Goal: Information Seeking & Learning: Learn about a topic

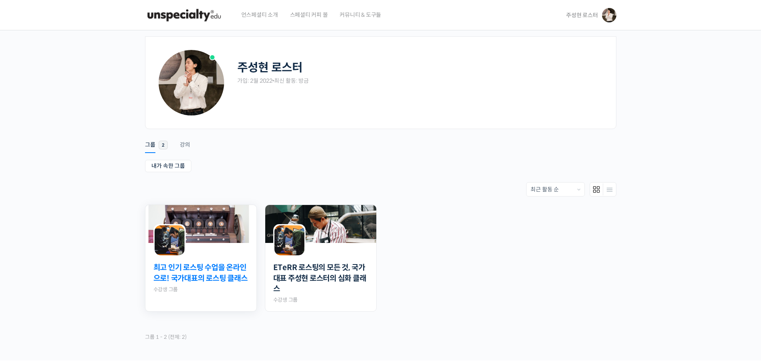
click at [223, 273] on link "최고 인기 로스팅 수업을 온라인으로! 국가대표의 로스팅 클래스" at bounding box center [200, 273] width 95 height 21
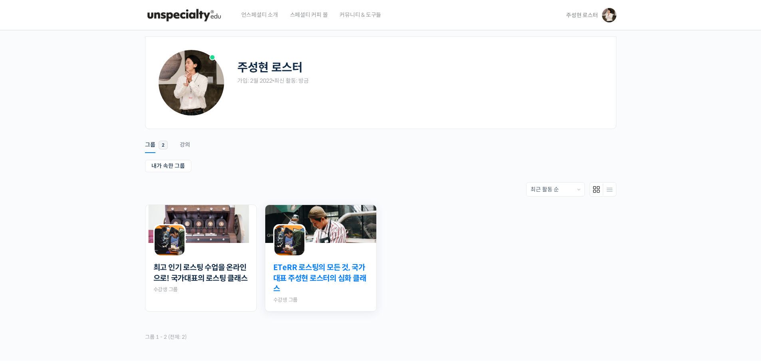
click at [313, 281] on link "ETeRR 로스팅의 모든 것, 국가대표 주성현 로스터의 심화 클래스" at bounding box center [320, 279] width 95 height 32
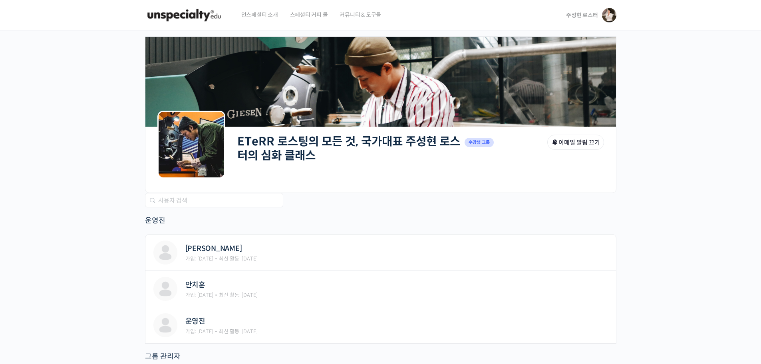
click at [386, 137] on link "ETeRR 로스팅의 모든 것, 국가대표 주성현 로스터의 심화 클래스" at bounding box center [348, 148] width 223 height 28
